Goal: Task Accomplishment & Management: Complete application form

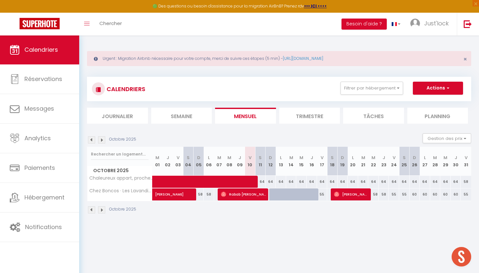
click at [429, 86] on button "Actions" at bounding box center [438, 88] width 50 height 13
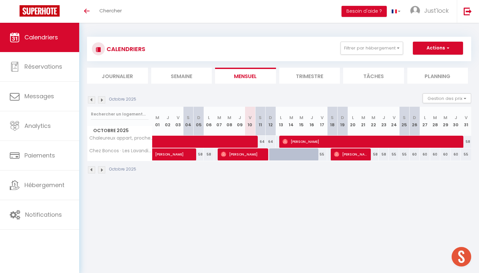
click at [442, 51] on button "Actions" at bounding box center [438, 48] width 50 height 13
click at [436, 62] on link "Nouvelle réservation" at bounding box center [431, 63] width 57 height 10
select select
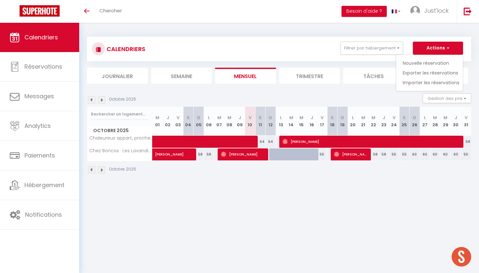
select select
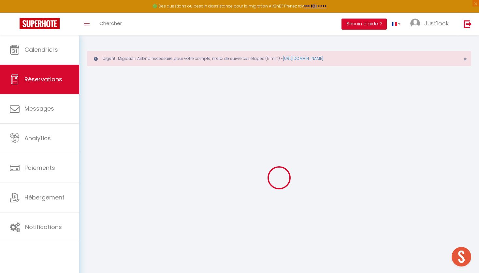
select select
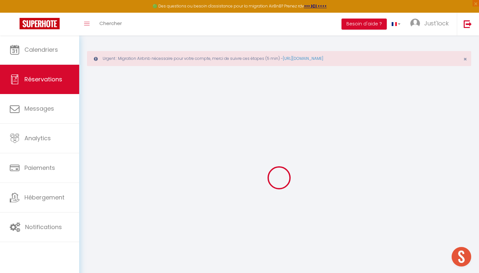
select select
checkbox input "false"
select select
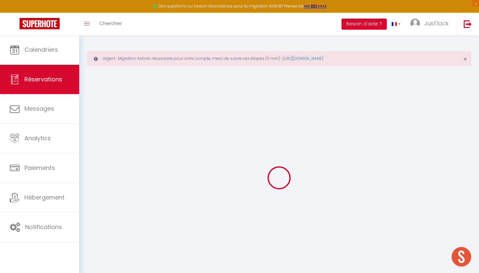
select select
checkbox input "false"
select select
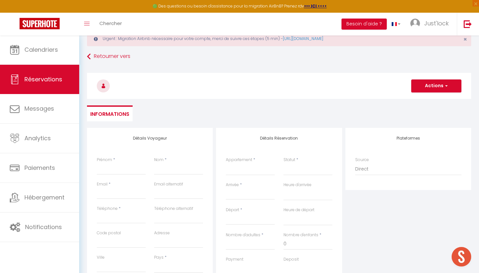
scroll to position [45, 0]
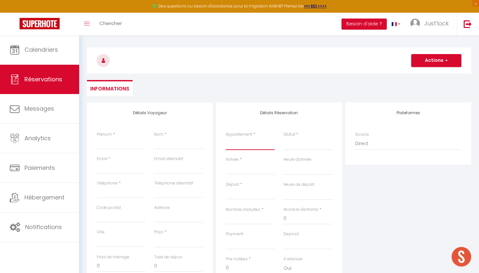
select select "73702"
select select
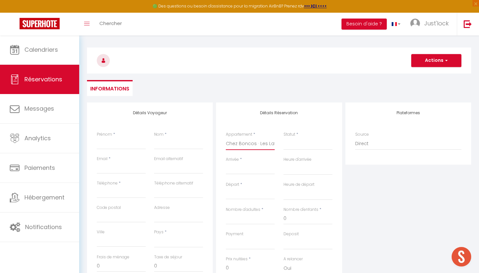
select select
checkbox input "false"
select select
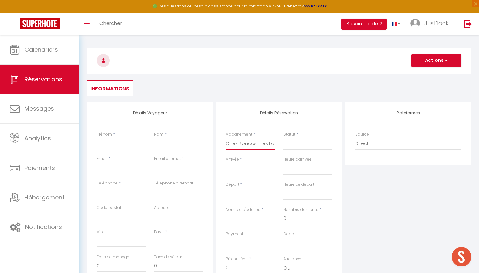
select select
checkbox input "false"
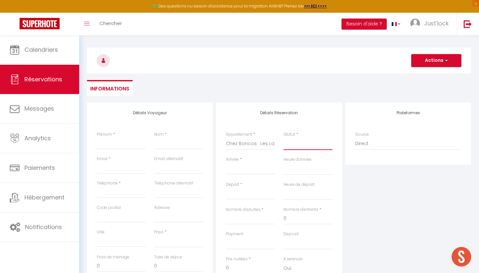
select select "2"
select select
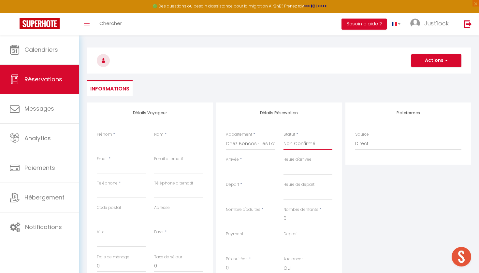
select select
checkbox input "false"
select select "1"
select select
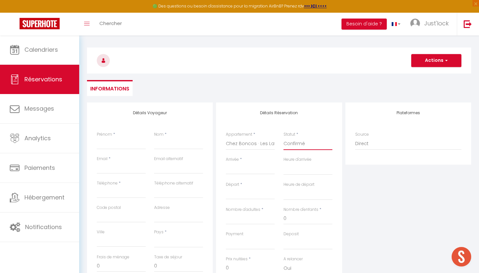
select select
checkbox input "false"
click at [234, 174] on input "Arrivée" at bounding box center [250, 169] width 49 height 8
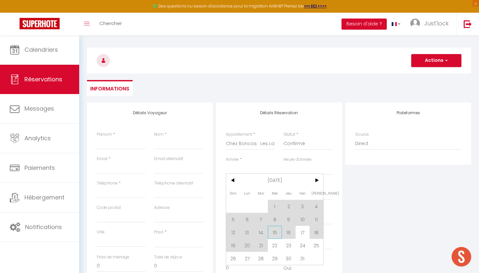
click at [274, 234] on span "15" at bounding box center [275, 232] width 14 height 13
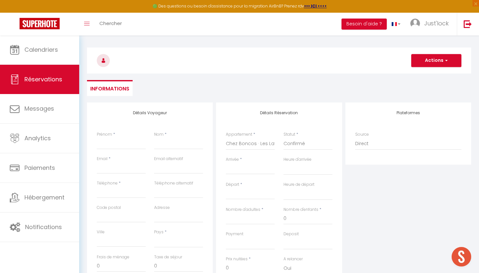
select select
type input "Mer 15 Octobre 2025"
select select
type input "Jeu 16 Octobre 2025"
select select
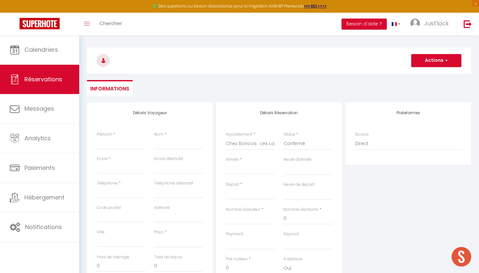
select select
checkbox input "false"
click at [247, 194] on input "Jeu 16 Octobre 2025" at bounding box center [250, 194] width 49 height 8
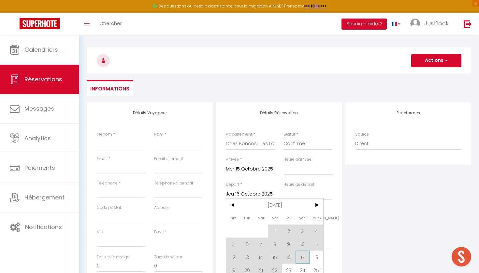
click at [298, 256] on span "17" at bounding box center [303, 257] width 14 height 13
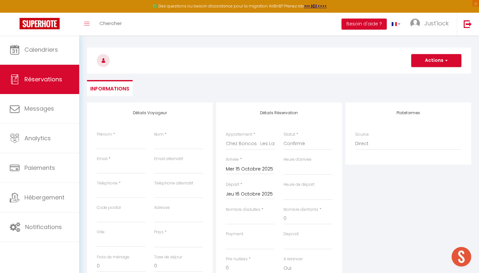
select select
type input "Ven 17 Octobre 2025"
select select
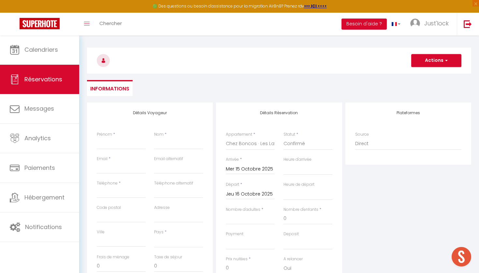
select select
checkbox input "false"
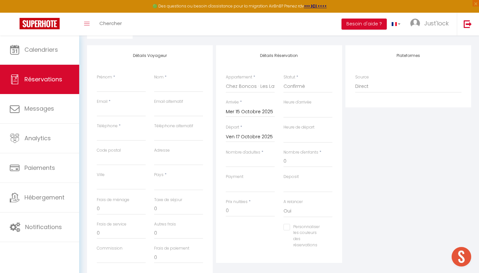
scroll to position [104, 0]
type input "1"
select select
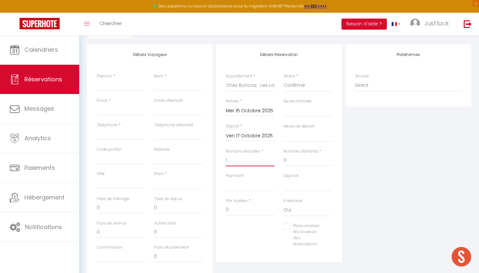
select select
checkbox input "false"
select select
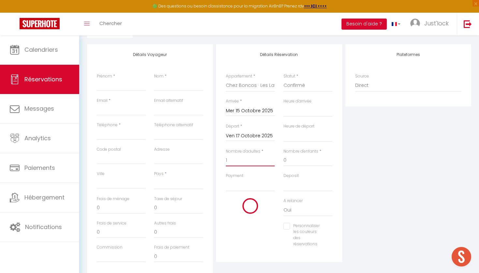
select select
checkbox input "false"
type input "1"
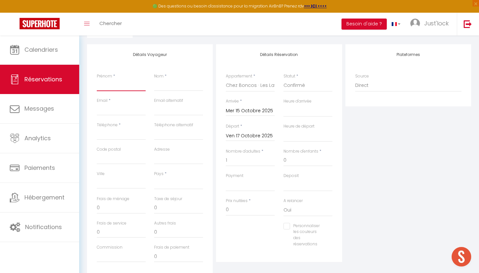
type input "F"
select select
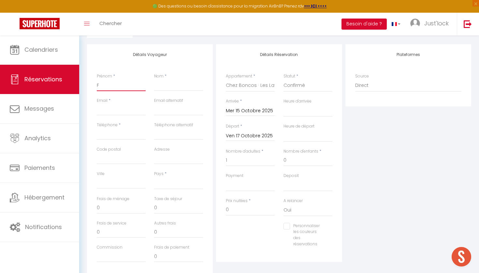
select select
checkbox input "false"
type input "Fl"
select select
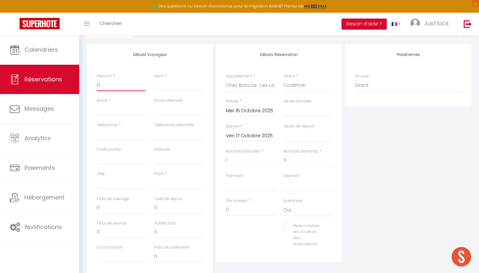
select select
checkbox input "false"
type input "Flo"
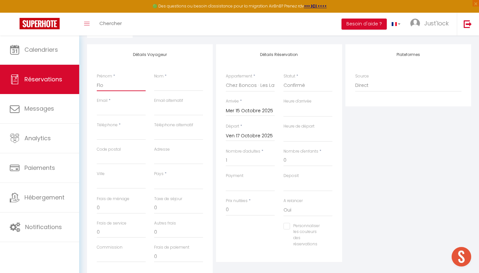
select select
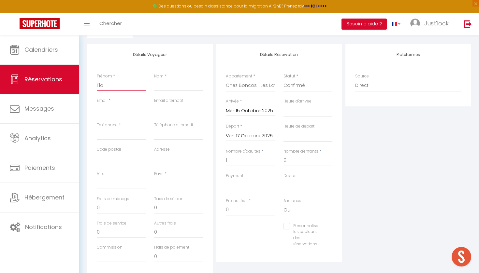
checkbox input "false"
type input "Flor"
select select
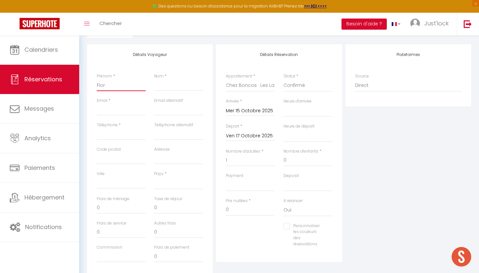
select select
checkbox input "false"
type input "Flori"
select select
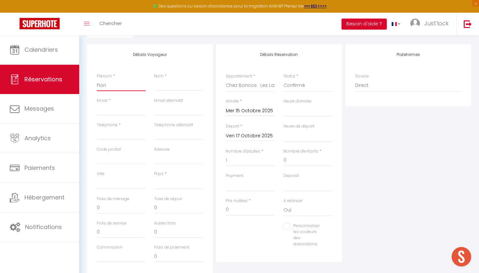
select select
checkbox input "false"
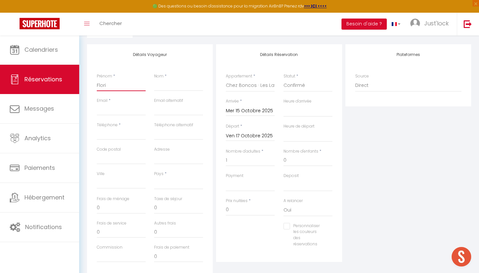
type input "Floria"
select select
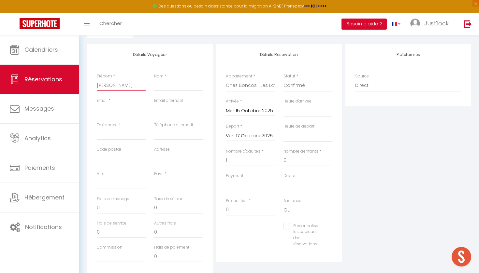
select select
checkbox input "false"
type input "Florian"
select select
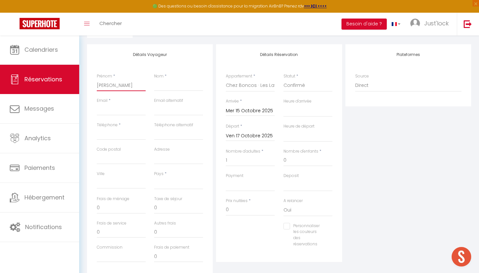
select select
checkbox input "false"
type input "Florian"
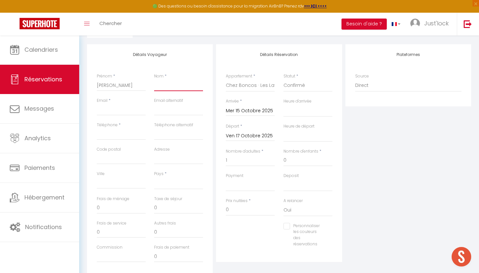
type input "h"
select select
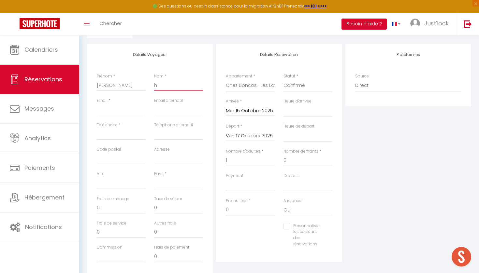
select select
checkbox input "false"
type input "hu"
select select
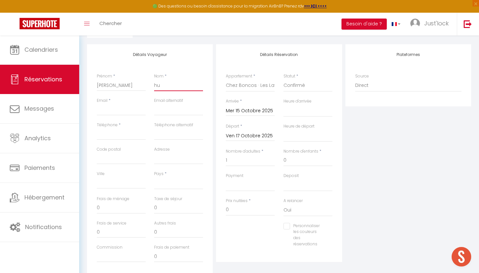
select select
checkbox input "false"
type input "hus"
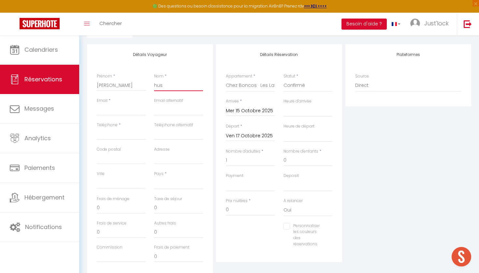
select select
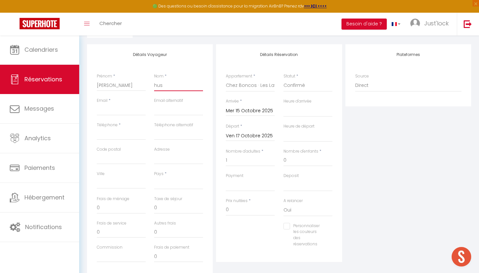
checkbox input "false"
type input "hush"
select select
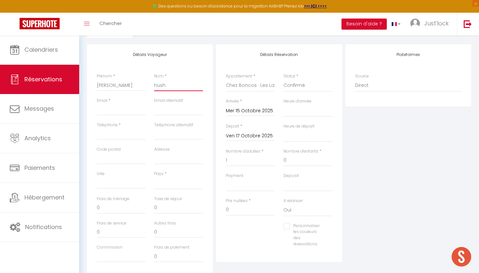
select select
checkbox input "false"
type input "hushe"
select select
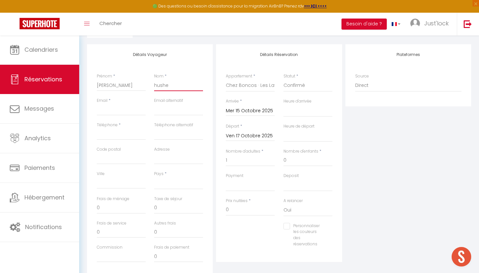
select select
checkbox input "false"
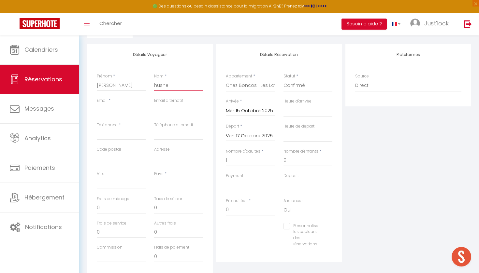
type input "husher"
select select
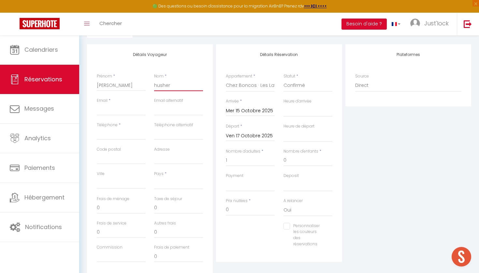
select select
checkbox input "false"
type input "husherr"
select select
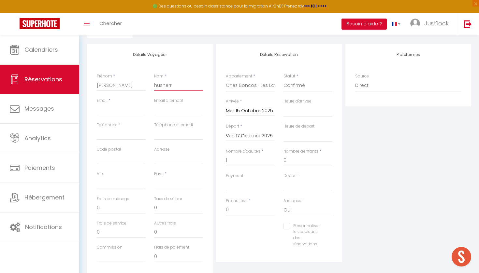
select select
checkbox input "false"
type input "husherr"
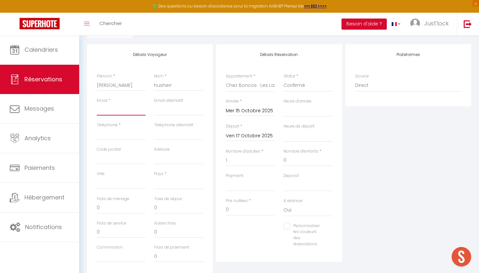
paste input "Florian.husherr@live.fr"
type input "Florian.husherr@live.fr"
select select
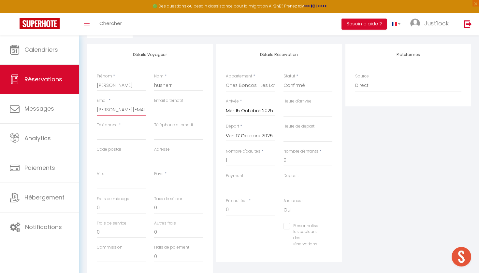
select select
checkbox input "false"
type input "Florian.husherr@live.fr"
type input "0"
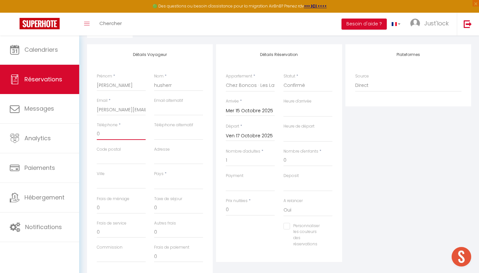
select select
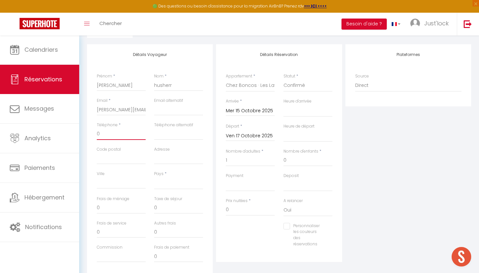
checkbox input "false"
type input "06"
select select
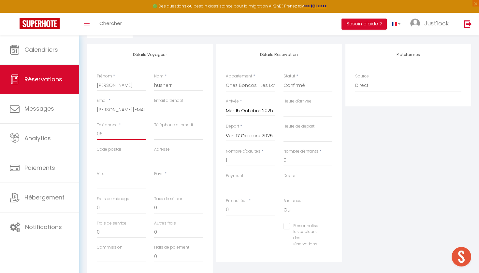
select select
checkbox input "false"
type input "069"
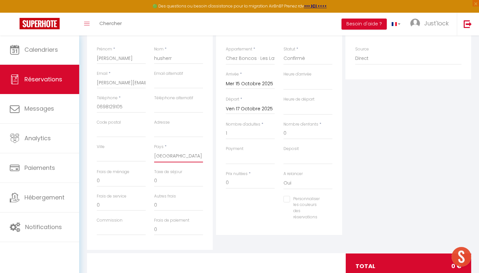
scroll to position [134, 0]
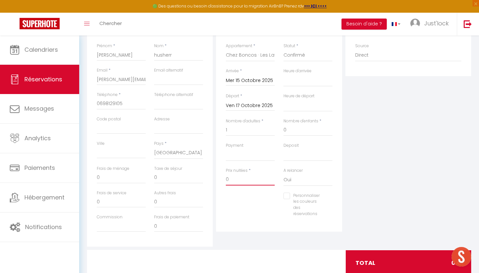
click at [226, 179] on input "0" at bounding box center [250, 180] width 49 height 12
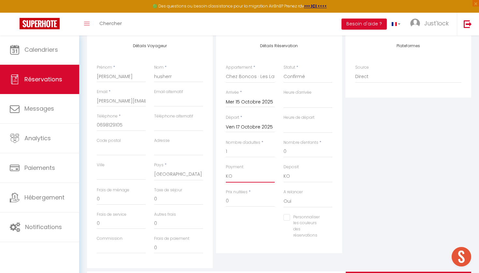
scroll to position [112, 0]
click at [238, 200] on input "0" at bounding box center [250, 202] width 49 height 12
click at [123, 201] on input "0" at bounding box center [121, 200] width 49 height 12
click at [239, 228] on div "Personnaliser les couleurs des réservations #D7092E" at bounding box center [279, 230] width 115 height 31
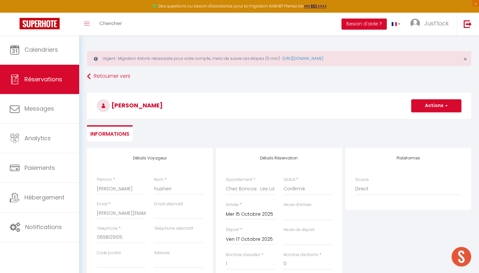
scroll to position [0, 0]
click at [442, 104] on button "Actions" at bounding box center [436, 105] width 50 height 13
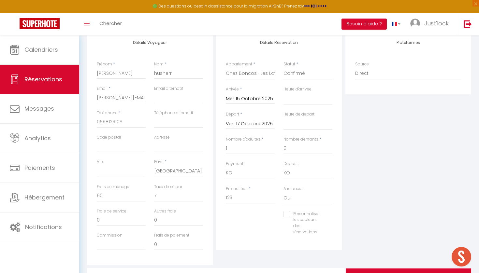
scroll to position [118, 0]
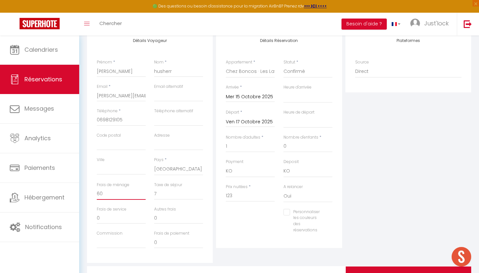
click at [100, 192] on input "60" at bounding box center [121, 194] width 49 height 12
click at [171, 189] on input "7" at bounding box center [178, 194] width 49 height 12
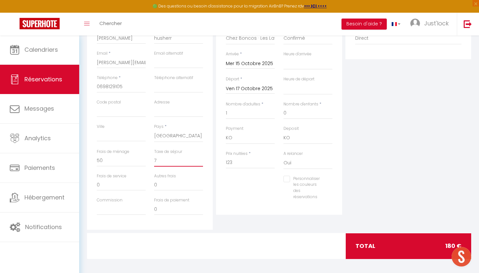
scroll to position [151, 0]
click at [229, 163] on input "123" at bounding box center [250, 163] width 49 height 12
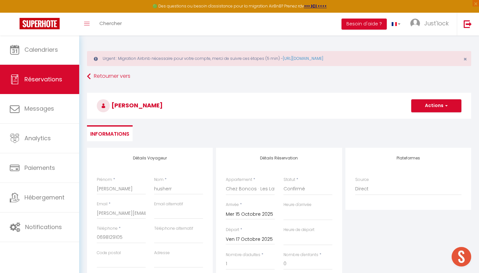
scroll to position [0, 0]
click at [438, 102] on button "Actions" at bounding box center [436, 105] width 50 height 13
click at [426, 121] on link "Enregistrer" at bounding box center [429, 120] width 51 height 8
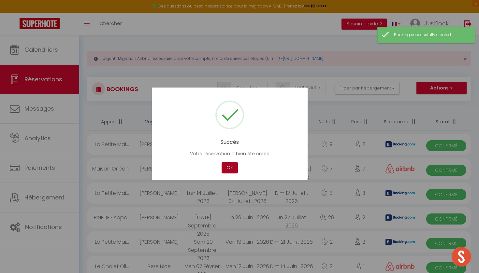
click at [229, 168] on button "OK" at bounding box center [230, 167] width 16 height 11
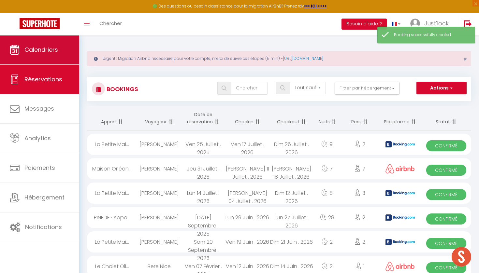
click at [32, 58] on link "Calendriers" at bounding box center [39, 49] width 79 height 29
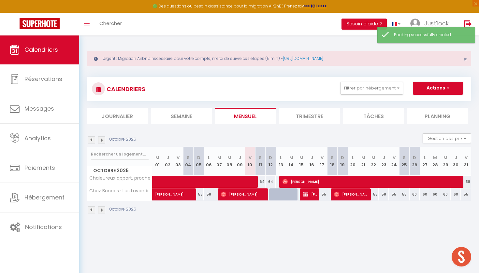
click at [308, 196] on img at bounding box center [305, 194] width 5 height 5
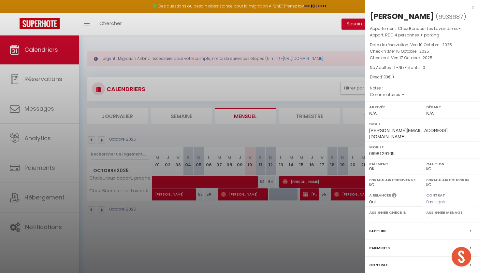
click at [378, 262] on label "Contrat" at bounding box center [378, 265] width 19 height 7
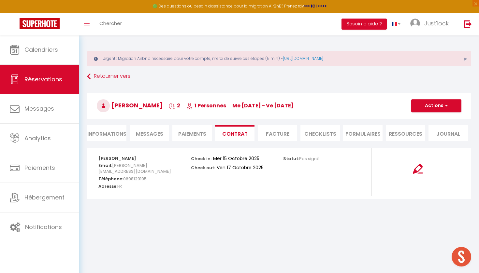
click at [444, 104] on span "button" at bounding box center [445, 106] width 4 height 6
click at [433, 130] on link "Envoyer le contrat" at bounding box center [431, 128] width 55 height 8
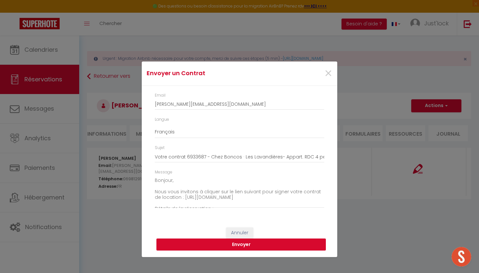
click at [275, 243] on button "Envoyer" at bounding box center [240, 245] width 169 height 12
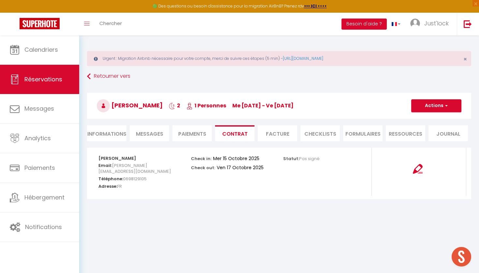
click at [203, 137] on li "Paiements" at bounding box center [191, 133] width 39 height 16
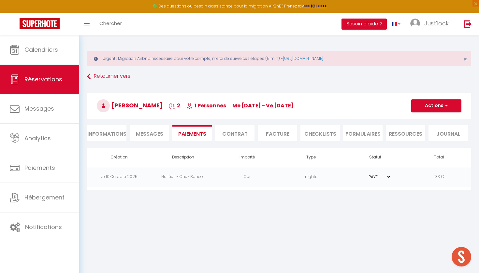
click at [106, 132] on li "Informations" at bounding box center [106, 133] width 39 height 16
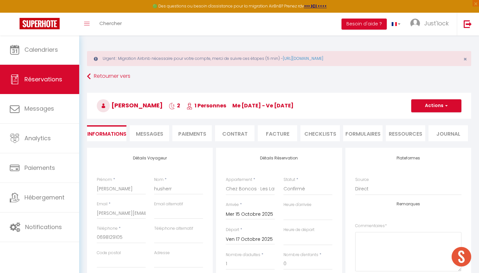
click at [153, 130] on span "Messages" at bounding box center [149, 133] width 27 height 7
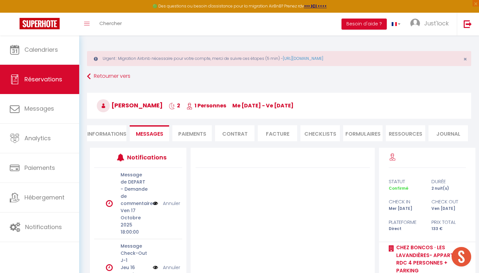
click at [189, 134] on li "Paiements" at bounding box center [191, 133] width 39 height 16
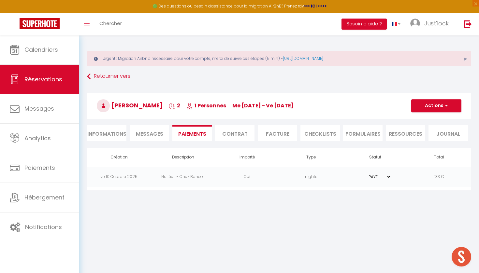
click at [381, 177] on select "PAYÉ EN ATTENTE" at bounding box center [375, 177] width 33 height 6
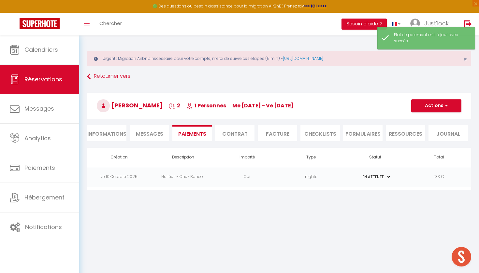
click at [268, 138] on li "Facture" at bounding box center [277, 133] width 39 height 16
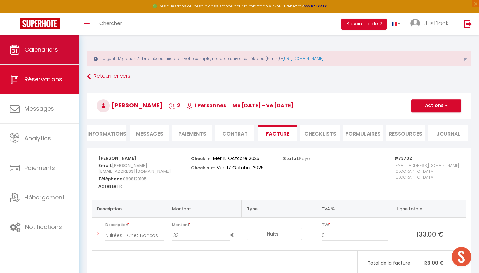
click at [62, 53] on link "Calendriers" at bounding box center [39, 49] width 79 height 29
